Goal: Task Accomplishment & Management: Complete application form

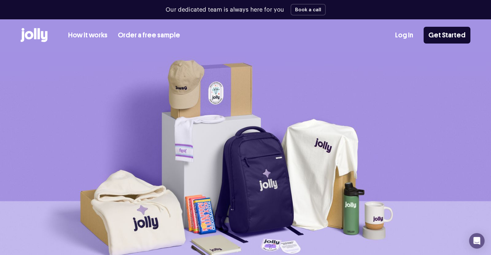
click at [0, 100] on img at bounding box center [245, 168] width 491 height 232
click at [399, 35] on div "How it works Order a free sample Log In Get Started" at bounding box center [246, 35] width 450 height 32
click at [409, 29] on div "Log In Get Started" at bounding box center [432, 35] width 75 height 17
click at [410, 45] on div "How it works Order a free sample Log In Get Started" at bounding box center [246, 35] width 450 height 32
click at [405, 31] on link "Log In" at bounding box center [404, 35] width 18 height 11
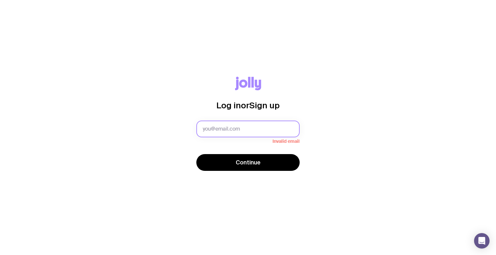
type input "[EMAIL_ADDRESS][DOMAIN_NAME]"
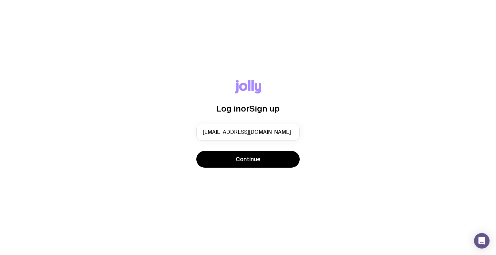
drag, startPoint x: 212, startPoint y: 130, endPoint x: 172, endPoint y: 134, distance: 40.5
click at [172, 134] on div "Log in or Sign up [EMAIL_ADDRESS][DOMAIN_NAME] Continue" at bounding box center [247, 128] width 465 height 96
drag, startPoint x: 274, startPoint y: 127, endPoint x: 271, endPoint y: 140, distance: 13.5
click at [274, 127] on input "[EMAIL_ADDRESS][DOMAIN_NAME]" at bounding box center [247, 132] width 103 height 17
click at [178, 149] on div "Log in or Sign up [EMAIL_ADDRESS][DOMAIN_NAME] Continue" at bounding box center [247, 128] width 465 height 96
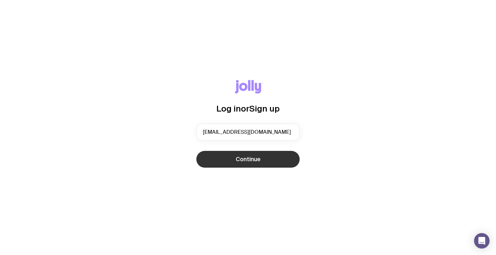
click at [220, 163] on button "Continue" at bounding box center [247, 159] width 103 height 17
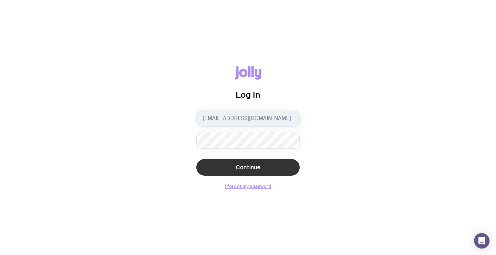
click at [252, 168] on span "Continue" at bounding box center [248, 168] width 25 height 8
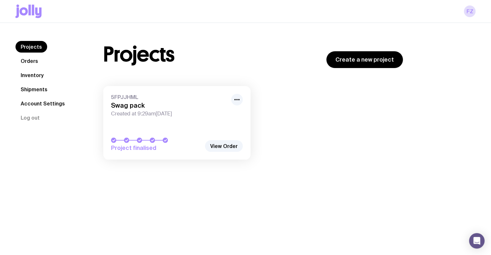
click at [27, 88] on link "Shipments" at bounding box center [33, 90] width 37 height 12
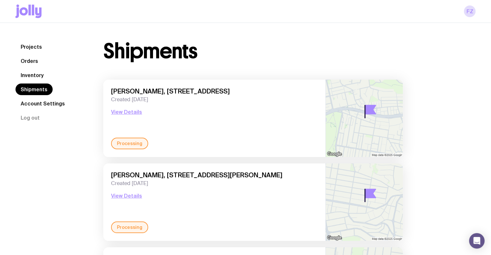
click at [28, 77] on link "Inventory" at bounding box center [31, 75] width 33 height 12
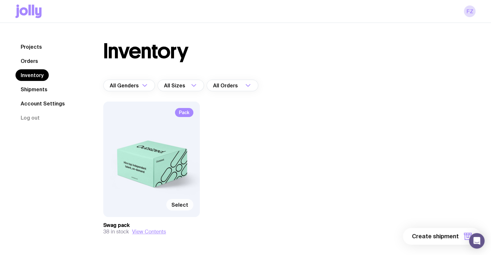
click at [182, 206] on span "Select" at bounding box center [179, 205] width 17 height 6
click at [0, 0] on input "Select" at bounding box center [0, 0] width 0 height 0
click at [461, 235] on button "1 item" at bounding box center [456, 236] width 47 height 17
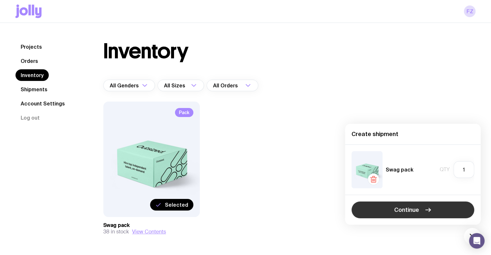
click at [410, 208] on span "Continue" at bounding box center [406, 210] width 25 height 8
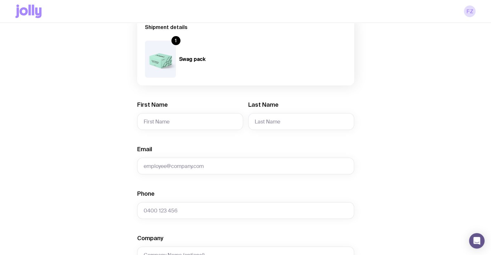
scroll to position [65, 0]
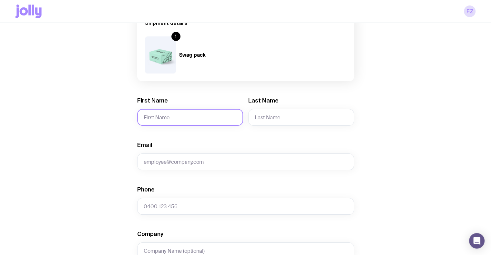
click at [166, 117] on input "First Name" at bounding box center [190, 117] width 106 height 17
paste input "[PERSON_NAME] Man [PERSON_NAME]"
click at [188, 116] on input "[PERSON_NAME] Man [PERSON_NAME]" at bounding box center [190, 117] width 106 height 17
type input "[PERSON_NAME] Man"
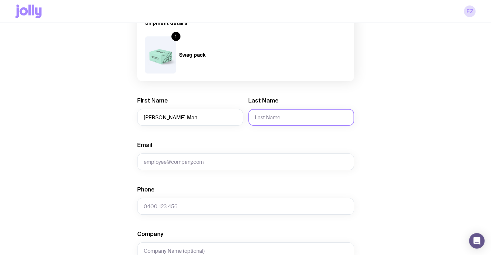
click at [271, 118] on input "Last Name" at bounding box center [301, 117] width 106 height 17
paste input "[PERSON_NAME]"
type input "[PERSON_NAME]"
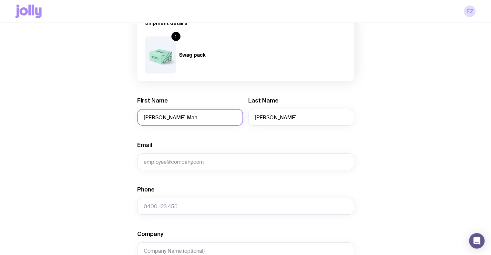
drag, startPoint x: 206, startPoint y: 117, endPoint x: 190, endPoint y: 117, distance: 16.1
click at [206, 117] on input "[PERSON_NAME] Man" at bounding box center [190, 117] width 106 height 17
drag, startPoint x: 159, startPoint y: 117, endPoint x: 208, endPoint y: 118, distance: 48.8
click at [208, 118] on input "[PERSON_NAME] Man" at bounding box center [190, 117] width 106 height 17
type input "[PERSON_NAME]"
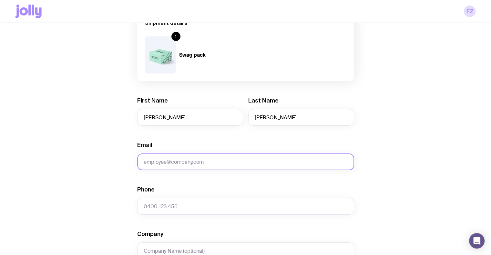
drag, startPoint x: 107, startPoint y: 135, endPoint x: 195, endPoint y: 159, distance: 90.8
click at [114, 139] on div "Create shipment Shipment details 1 Swag pack First Name [PERSON_NAME] Last Name…" at bounding box center [245, 229] width 460 height 491
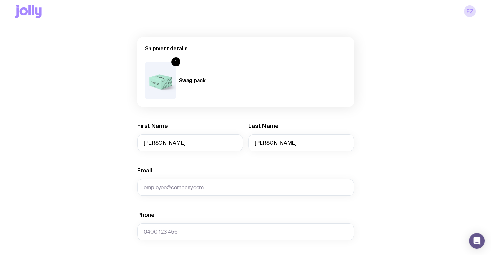
scroll to position [97, 0]
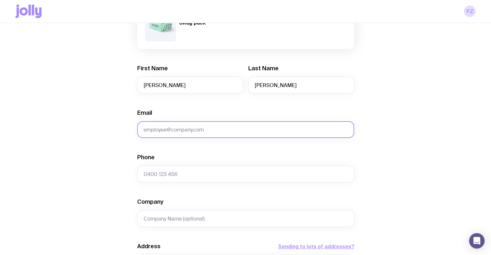
click at [184, 137] on input "Email" at bounding box center [245, 129] width 217 height 17
paste input "[EMAIL_ADDRESS][DOMAIN_NAME]"
type input "[EMAIL_ADDRESS][DOMAIN_NAME]"
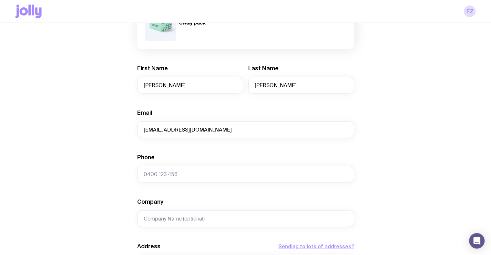
click at [122, 122] on div "Create shipment Shipment details 1 Swag pack First Name [PERSON_NAME] Last Name…" at bounding box center [245, 197] width 460 height 491
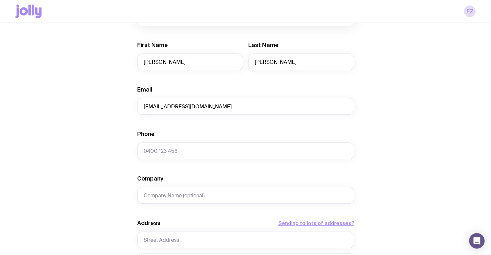
scroll to position [194, 0]
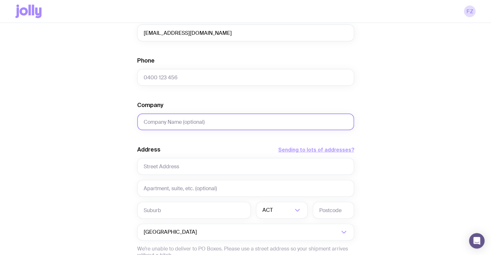
click at [209, 123] on input "Company" at bounding box center [245, 122] width 217 height 17
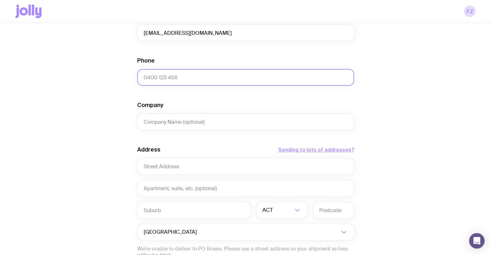
click at [163, 80] on input "Phone" at bounding box center [245, 77] width 217 height 17
paste input "[PHONE_NUMBER]"
type input "[PHONE_NUMBER]"
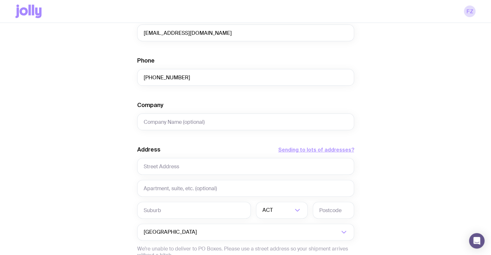
click at [109, 93] on div "Create shipment Shipment details 1 Swag pack First Name [PERSON_NAME] Last Name…" at bounding box center [245, 100] width 460 height 491
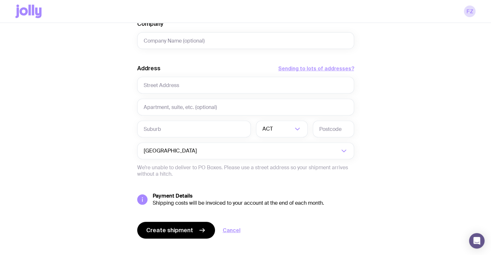
scroll to position [284, 0]
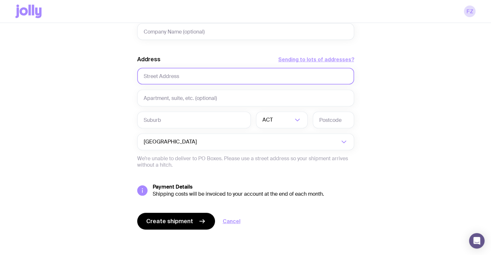
click at [163, 76] on input "text" at bounding box center [245, 76] width 217 height 17
paste input "[STREET_ADDRESS][PERSON_NAME]"
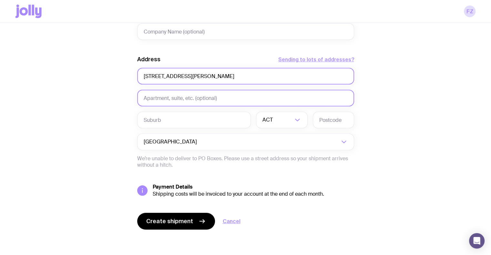
type input "[STREET_ADDRESS][PERSON_NAME]"
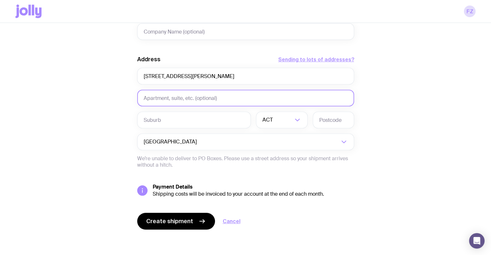
click at [164, 93] on input "text" at bounding box center [245, 98] width 217 height 17
click at [171, 91] on input "text" at bounding box center [245, 98] width 217 height 17
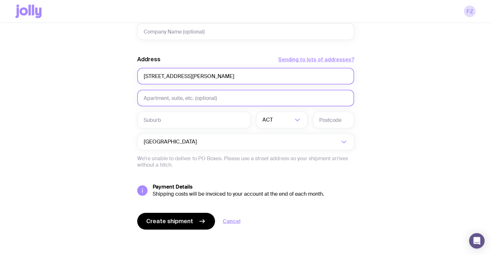
paste input "Unit 5"
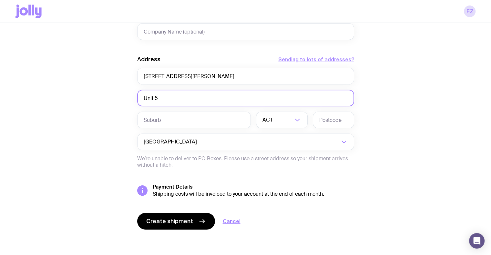
type input "Unit 5"
click at [161, 120] on input "text" at bounding box center [194, 120] width 114 height 17
paste input "[PERSON_NAME]"
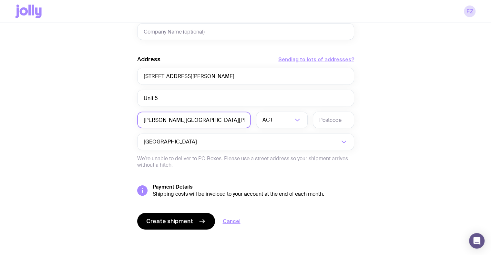
type input "[PERSON_NAME][GEOGRAPHIC_DATA][PERSON_NAME]"
click at [285, 126] on input "Search for option" at bounding box center [283, 120] width 19 height 17
click at [279, 164] on li "VIC" at bounding box center [281, 164] width 51 height 14
click at [336, 120] on input "text" at bounding box center [333, 120] width 41 height 17
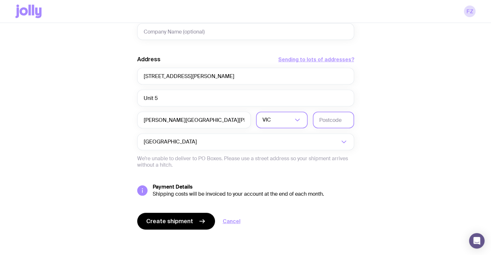
paste input "3068"
type input "3068"
click at [419, 129] on div "Create shipment Shipment details 1 Swag pack First Name [PERSON_NAME] Last Name…" at bounding box center [245, 10] width 460 height 491
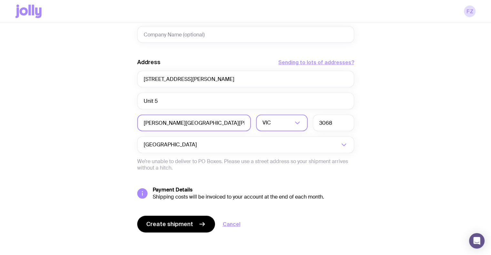
scroll to position [284, 0]
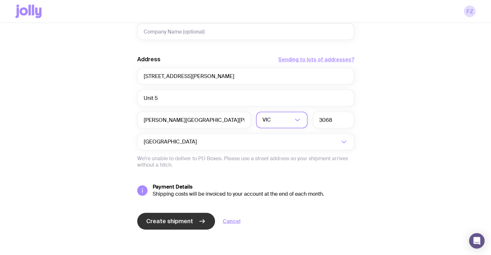
click at [172, 219] on span "Create shipment" at bounding box center [169, 222] width 47 height 8
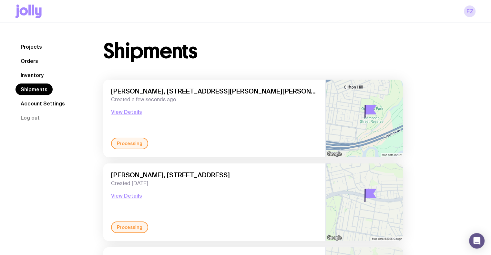
drag, startPoint x: 114, startPoint y: 88, endPoint x: 278, endPoint y: 101, distance: 164.5
click at [278, 99] on div "[PERSON_NAME], [STREET_ADDRESS][PERSON_NAME][PERSON_NAME][PERSON_NAME] Created …" at bounding box center [214, 112] width 207 height 50
